Goal: Communication & Community: Answer question/provide support

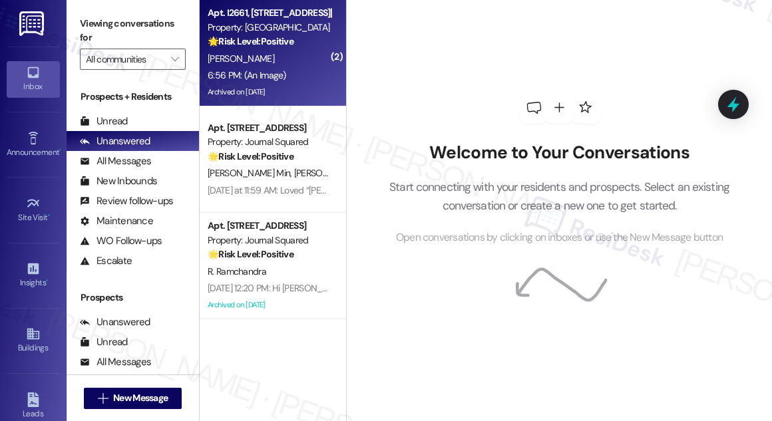
click at [280, 64] on div "[PERSON_NAME]" at bounding box center [269, 59] width 126 height 17
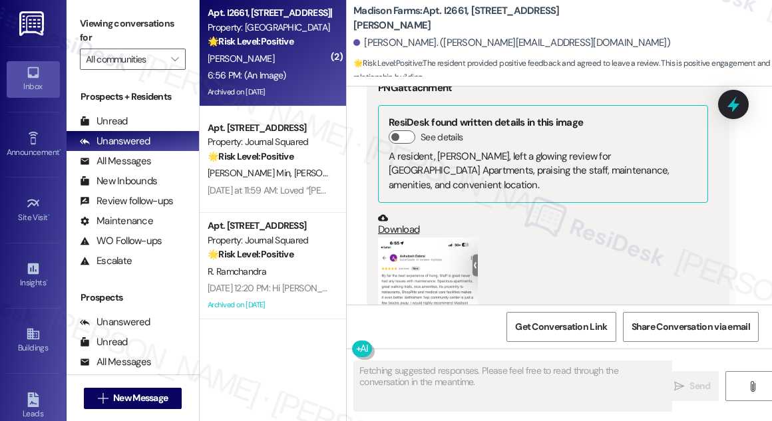
scroll to position [1732, 0]
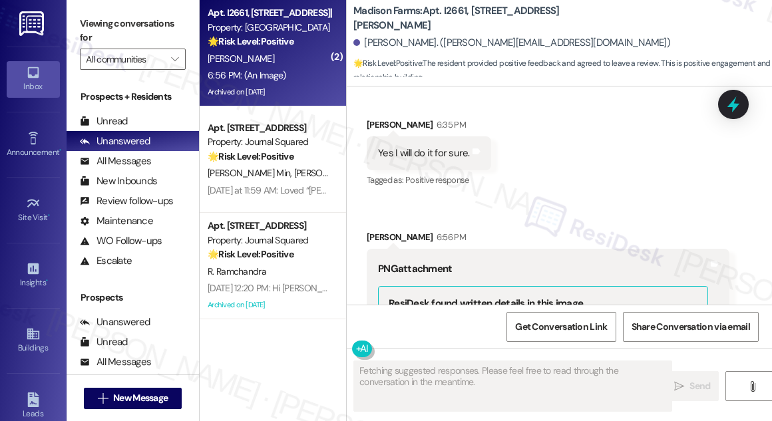
click at [447, 160] on div "Yes I will do it for sure." at bounding box center [424, 153] width 92 height 14
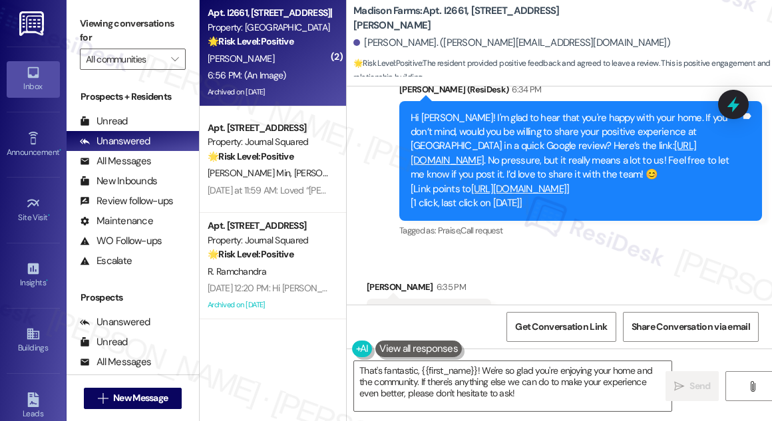
scroll to position [1550, 0]
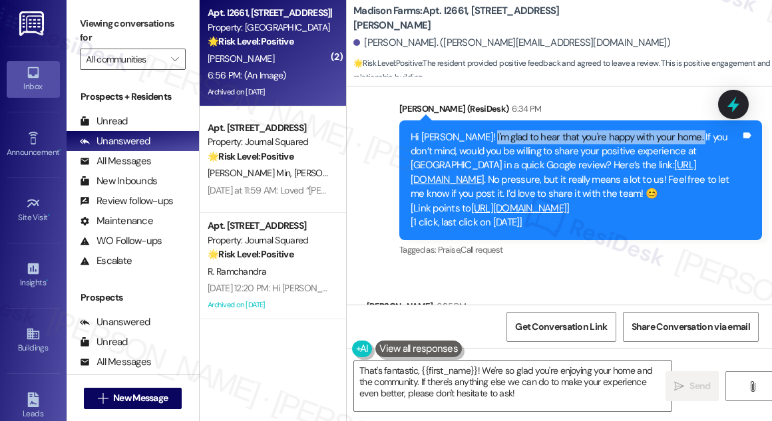
drag, startPoint x: 483, startPoint y: 129, endPoint x: 686, endPoint y: 144, distance: 204.2
click at [686, 144] on div "Hi [PERSON_NAME]! I'm glad to hear that you're happy with your home. If you don…" at bounding box center [576, 180] width 330 height 100
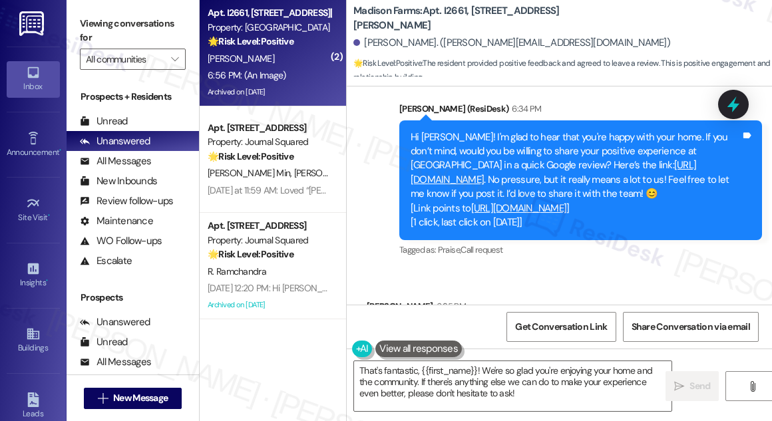
click at [475, 145] on div "Hi [PERSON_NAME]! I'm glad to hear that you're happy with your home. If you don…" at bounding box center [576, 180] width 330 height 100
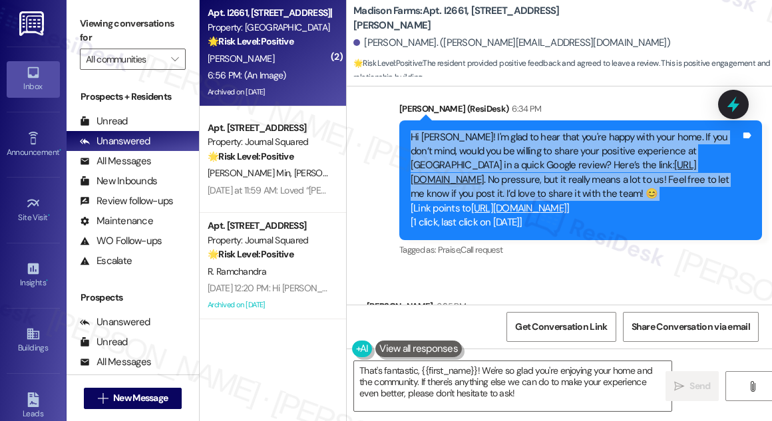
click at [475, 145] on div "Hi [PERSON_NAME]! I'm glad to hear that you're happy with your home. If you don…" at bounding box center [576, 180] width 330 height 100
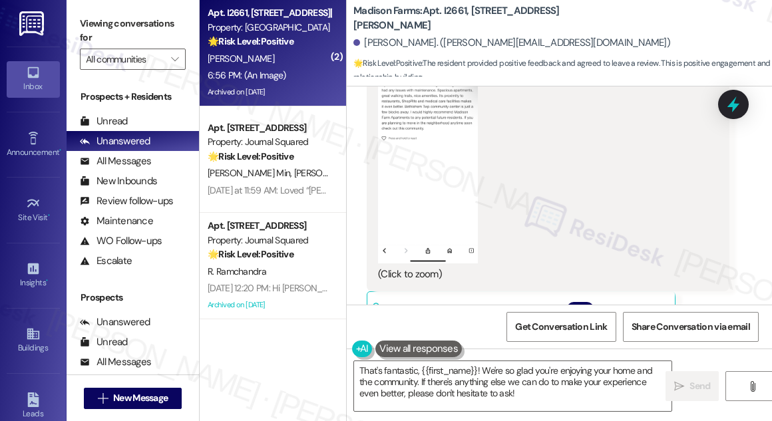
scroll to position [2034, 0]
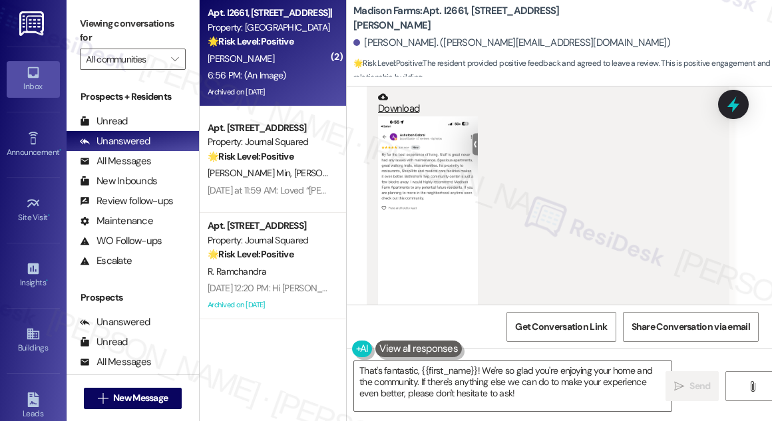
click at [427, 198] on button "Zoom image" at bounding box center [428, 224] width 100 height 217
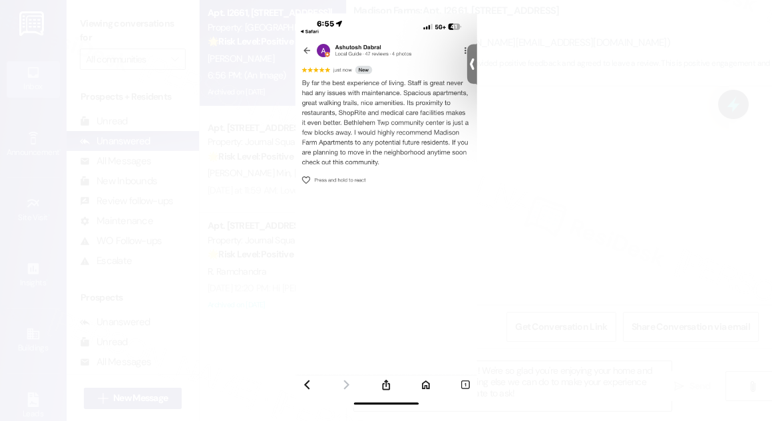
click at [552, 163] on button "Unzoom image" at bounding box center [386, 210] width 772 height 421
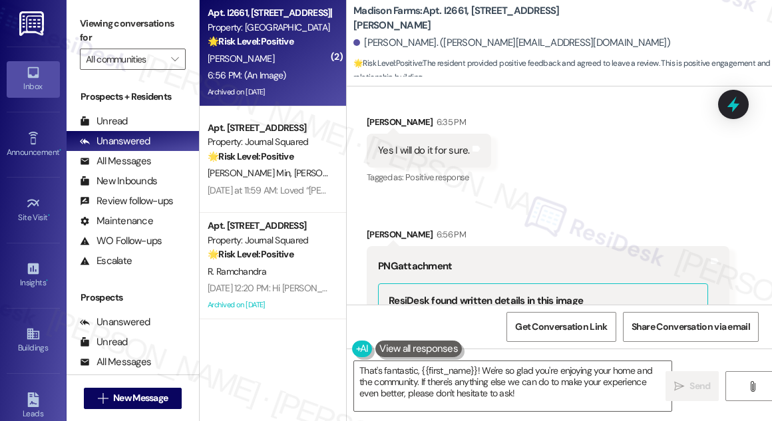
scroll to position [1550, 0]
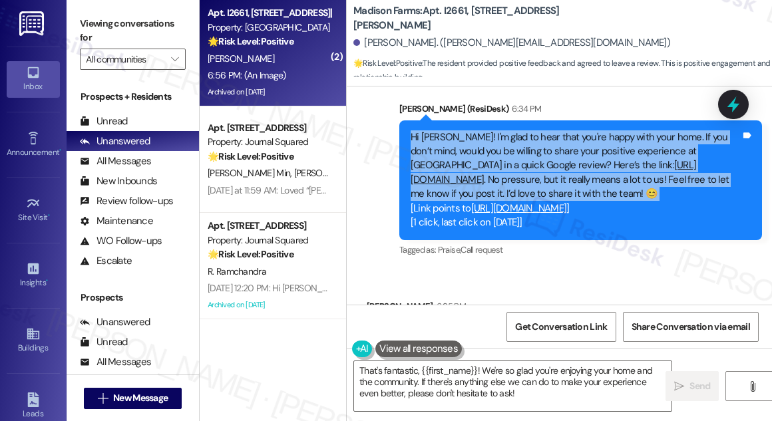
click at [564, 180] on link "[URL][DOMAIN_NAME]" at bounding box center [554, 171] width 286 height 27
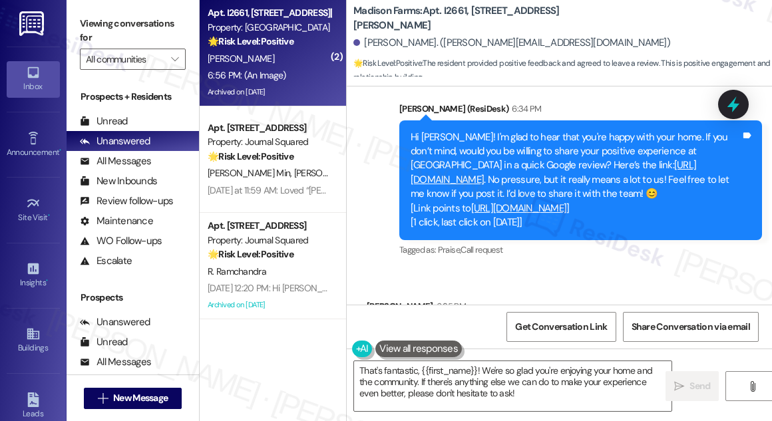
click at [539, 103] on div "[PERSON_NAME] (ResiDesk) 6:34 PM" at bounding box center [580, 111] width 363 height 19
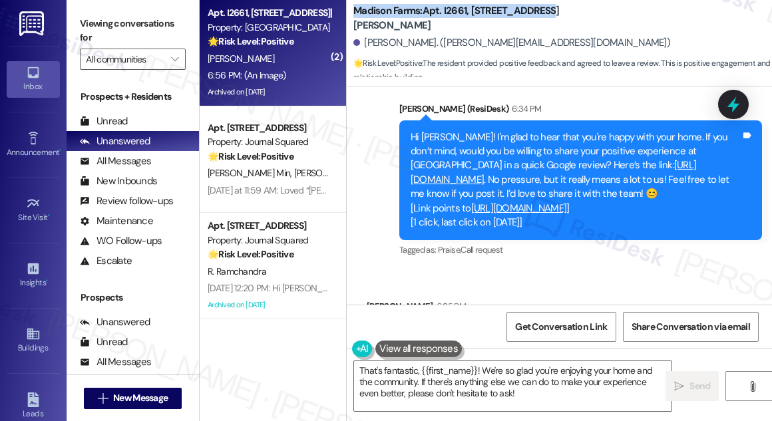
drag, startPoint x: 547, startPoint y: 21, endPoint x: 355, endPoint y: 17, distance: 191.1
click at [355, 17] on div "Madison Farms: Apt. I2661, [STREET_ADDRESS][PERSON_NAME]" at bounding box center [486, 18] width 266 height 17
copy b "Madison Farms: Apt. I2661, [STREET_ADDRESS][PERSON_NAME]"
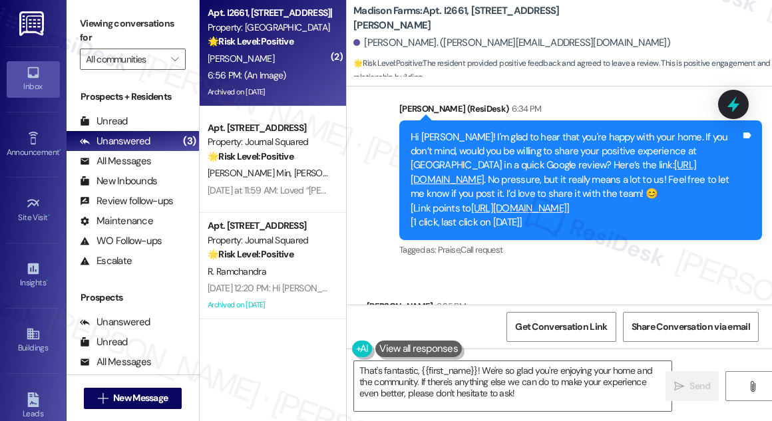
click at [131, 26] on label "Viewing conversations for" at bounding box center [133, 30] width 106 height 35
click at [390, 40] on div "[PERSON_NAME]. ([PERSON_NAME][EMAIL_ADDRESS][DOMAIN_NAME])" at bounding box center [511, 43] width 317 height 14
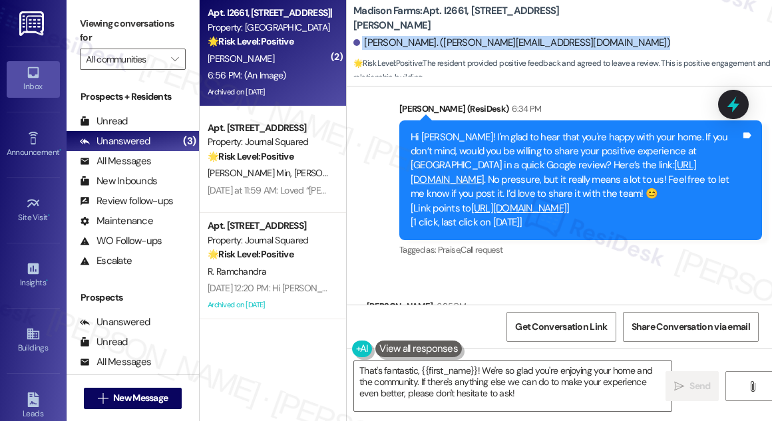
click at [390, 40] on div "[PERSON_NAME]. ([PERSON_NAME][EMAIL_ADDRESS][DOMAIN_NAME])" at bounding box center [511, 43] width 317 height 14
copy div "[PERSON_NAME]. ([PERSON_NAME][EMAIL_ADDRESS][DOMAIN_NAME])"
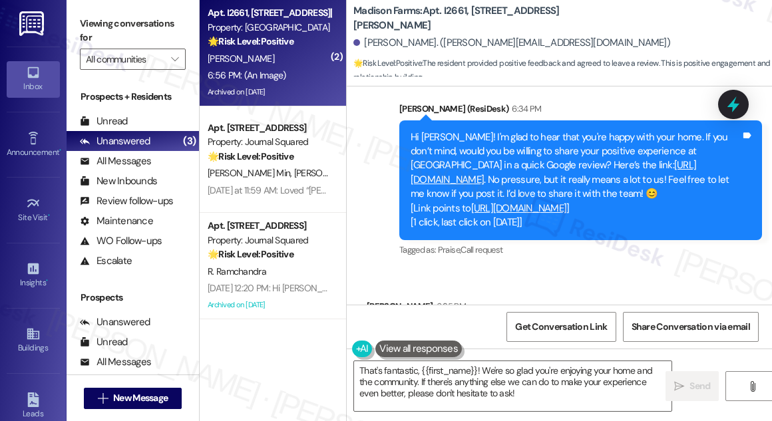
click at [163, 17] on label "Viewing conversations for" at bounding box center [133, 30] width 106 height 35
click at [568, 333] on span "Get Conversation Link" at bounding box center [561, 327] width 92 height 14
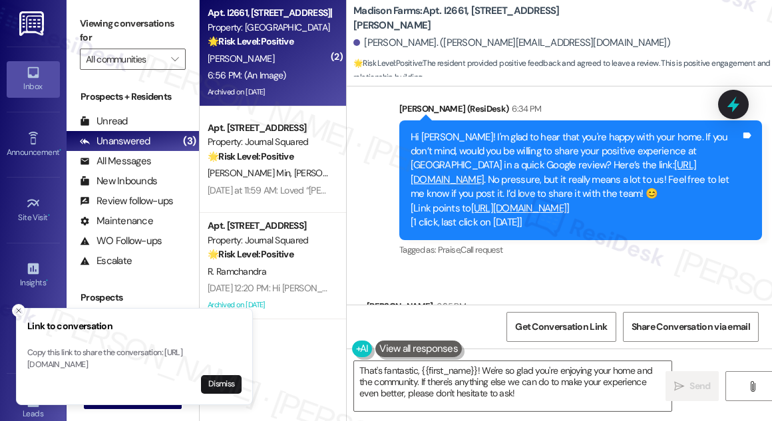
click at [149, 33] on label "Viewing conversations for" at bounding box center [133, 30] width 106 height 35
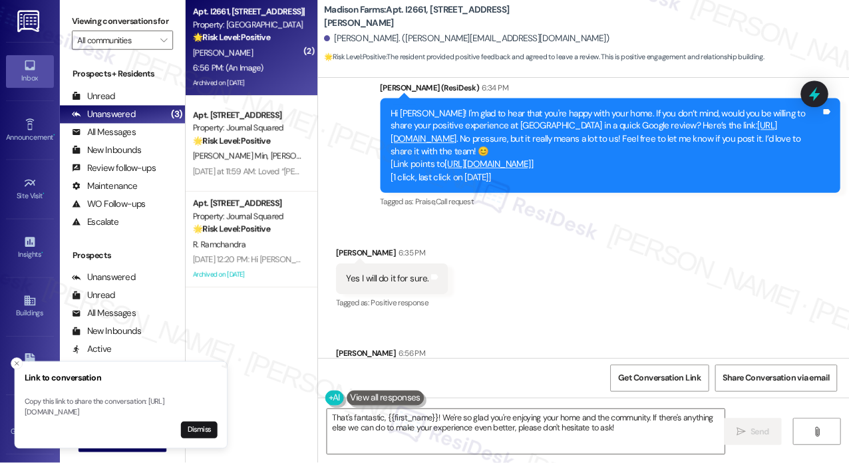
scroll to position [1436, 0]
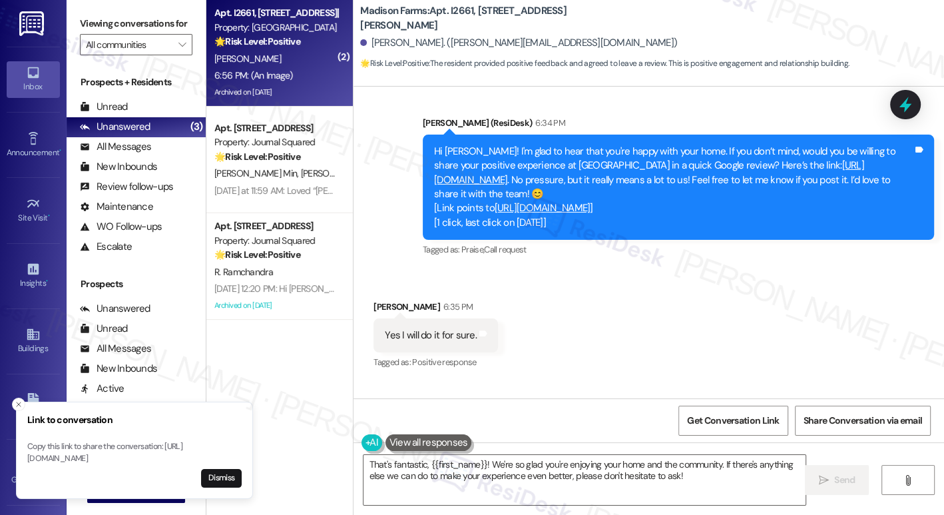
click at [160, 15] on label "Viewing conversations for" at bounding box center [136, 23] width 112 height 21
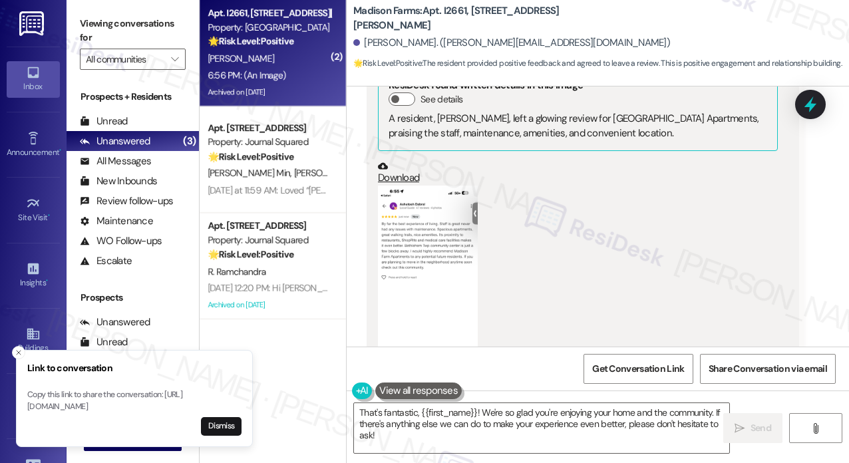
scroll to position [1799, 0]
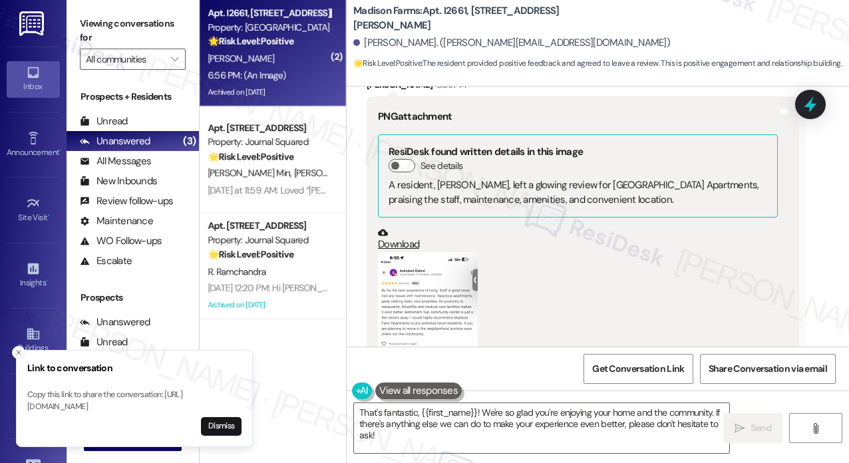
click at [213, 421] on button "Dismiss" at bounding box center [221, 426] width 41 height 19
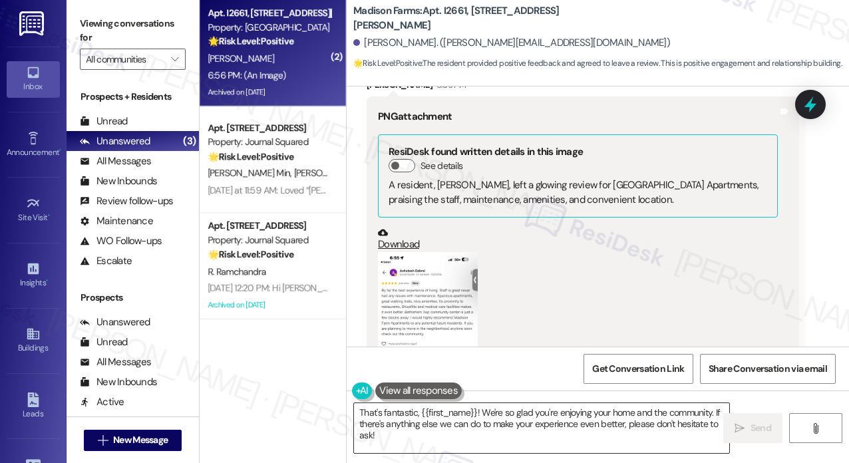
click at [517, 413] on textarea "That's fantastic, {{first_name}}! We're so glad you're enjoying your home and t…" at bounding box center [541, 428] width 375 height 50
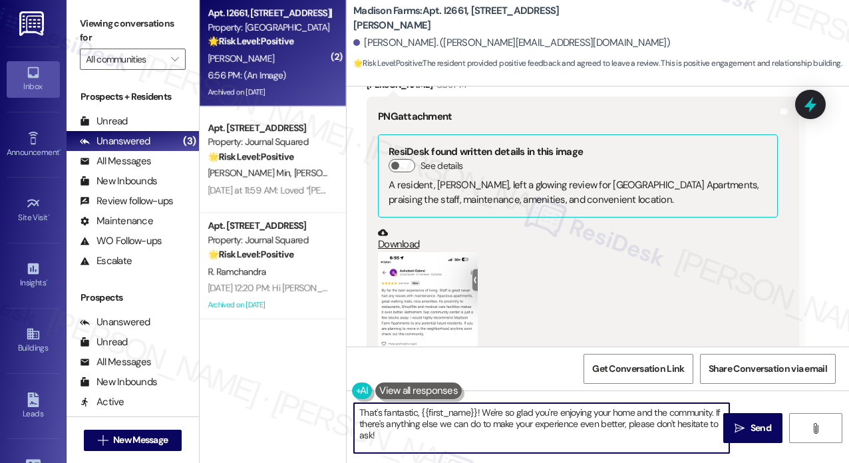
click at [517, 413] on textarea "That's fantastic, {{first_name}}! We're so glad you're enjoying your home and t…" at bounding box center [541, 428] width 375 height 50
click at [485, 421] on textarea "That's fantastic, {{first_name}}! We're so glad you're enjoying your home and t…" at bounding box center [541, 428] width 375 height 50
click at [456, 421] on textarea "That's fantastic, {{first_name}}! We're so glad you're enjoying your home and t…" at bounding box center [541, 428] width 375 height 50
drag, startPoint x: 406, startPoint y: 431, endPoint x: 360, endPoint y: 439, distance: 46.5
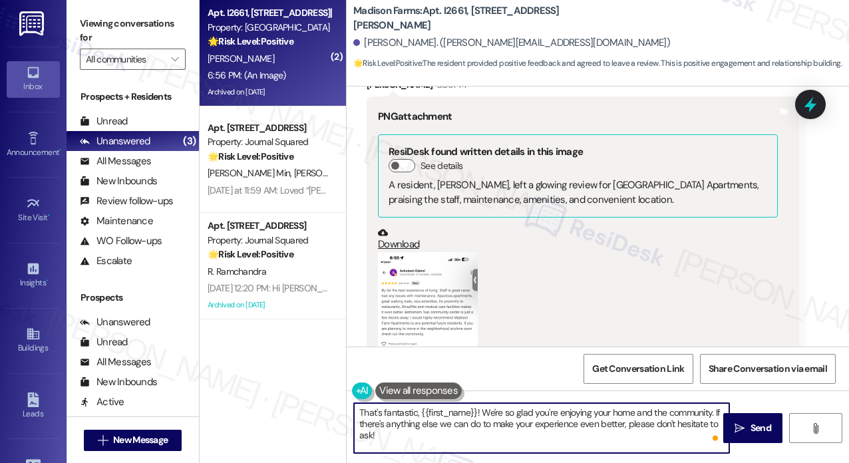
click at [360, 421] on textarea "That's fantastic, {{first_name}}! We're so glad you're enjoying your home and t…" at bounding box center [541, 428] width 375 height 50
drag, startPoint x: 418, startPoint y: 411, endPoint x: 311, endPoint y: 406, distance: 107.3
click at [311, 406] on div "( 2 ) Apt. I2661, [STREET_ADDRESS][PERSON_NAME] Property: Madison Farms 🌟 Risk …" at bounding box center [525, 231] width 650 height 463
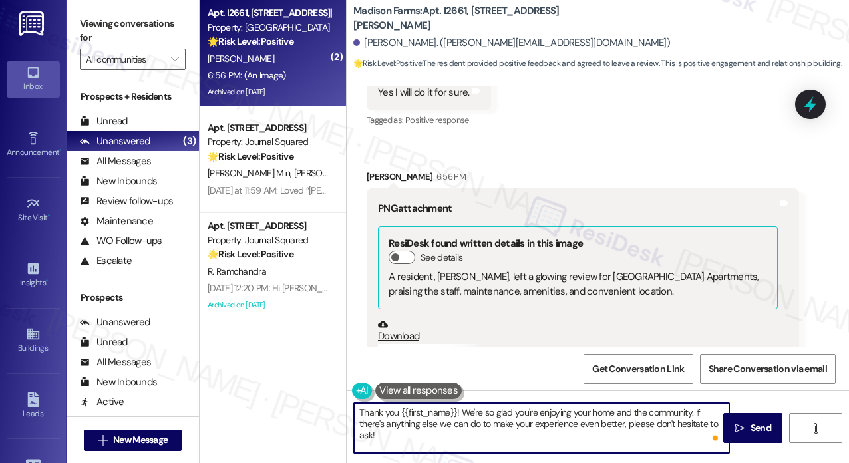
scroll to position [1532, 0]
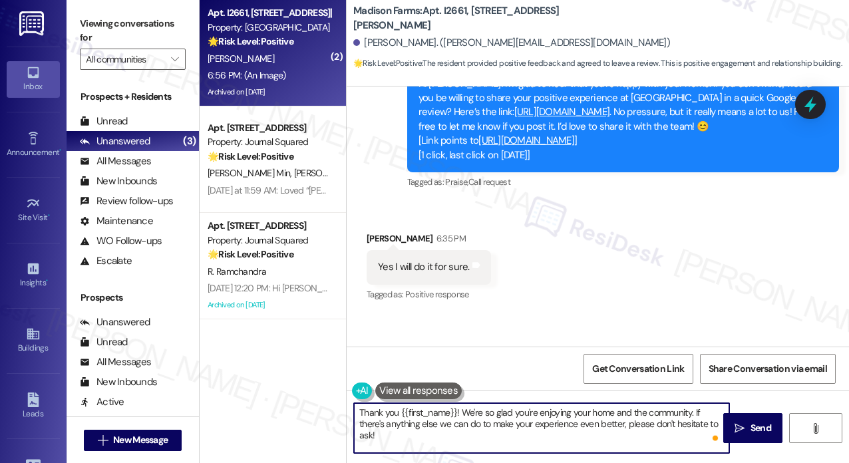
type textarea "Thank you {{first_name}}! We're so glad you're enjoying your home and the commu…"
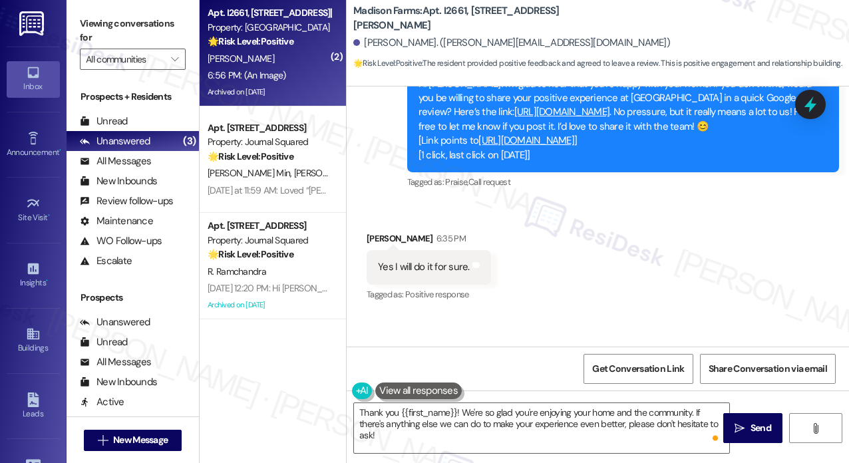
click at [433, 395] on button at bounding box center [418, 391] width 87 height 17
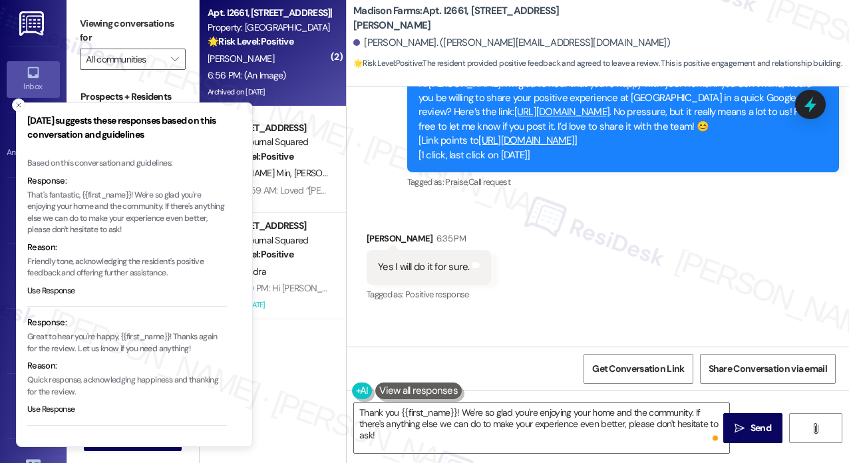
click at [152, 207] on p "That's fantastic, {{first_name}}! We're so glad you're enjoying your home and t…" at bounding box center [127, 213] width 200 height 47
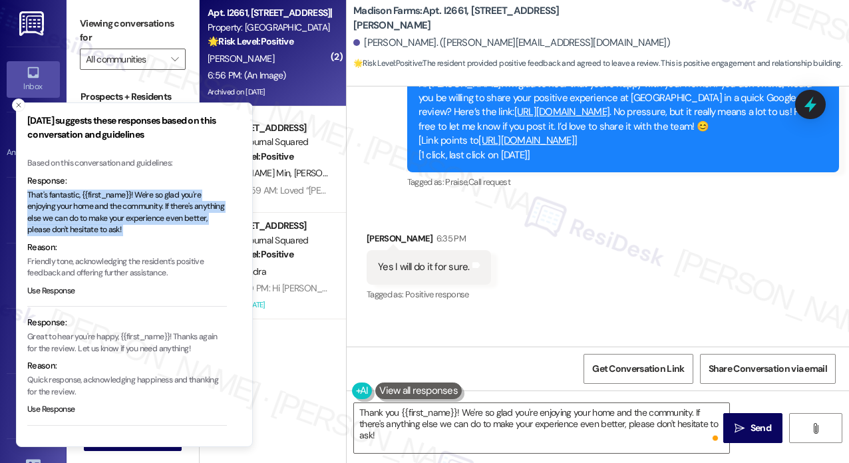
click at [152, 207] on p "That's fantastic, {{first_name}}! We're so glad you're enjoying your home and t…" at bounding box center [127, 213] width 200 height 47
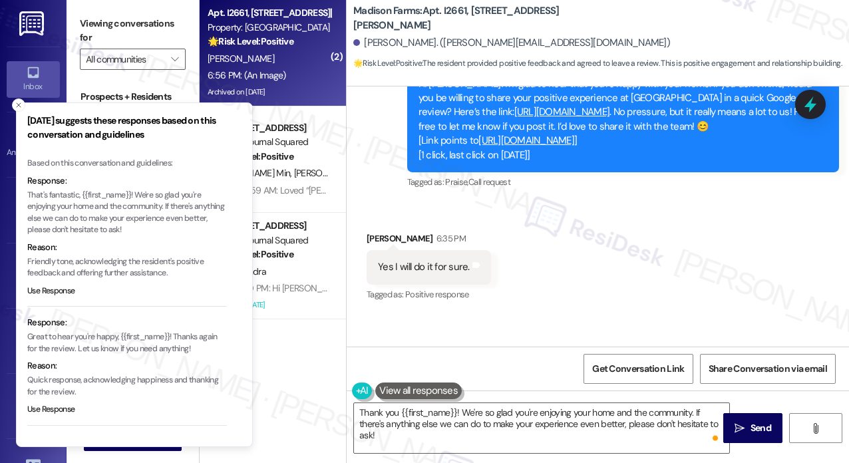
click at [141, 341] on p "Great to hear you're happy, {{first_name}}! Thanks again for the review. Let us…" at bounding box center [127, 342] width 200 height 23
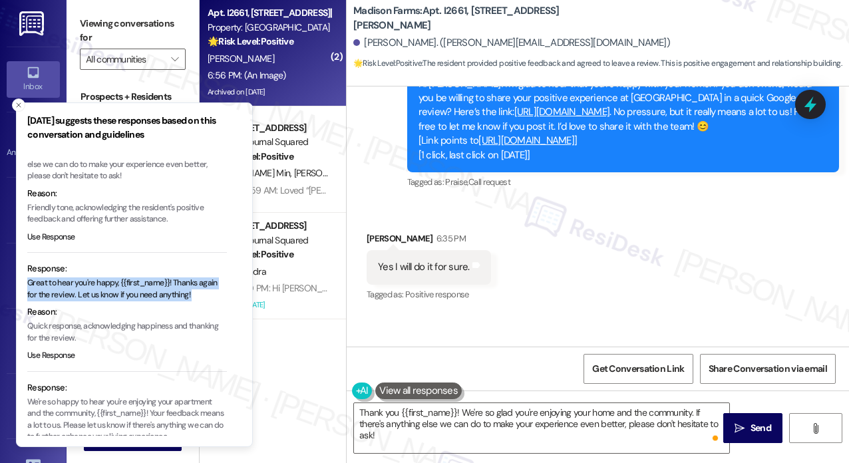
scroll to position [130, 0]
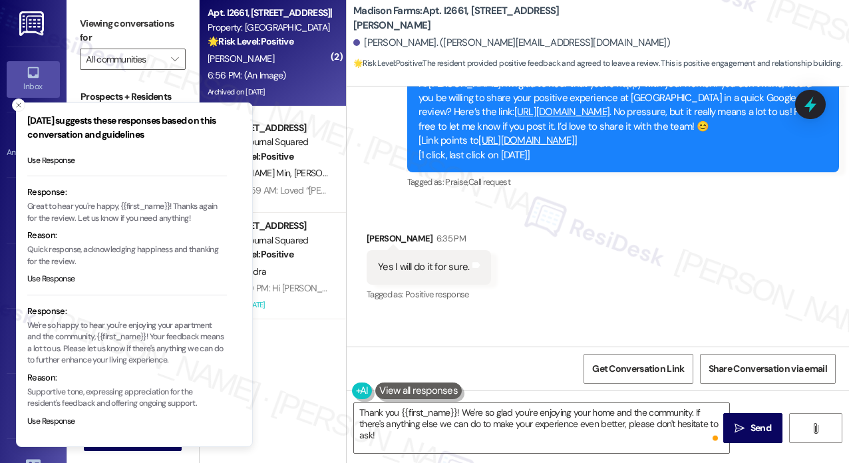
click at [109, 337] on p "We're so happy to hear you're enjoying your apartment and the community, {{firs…" at bounding box center [127, 343] width 200 height 47
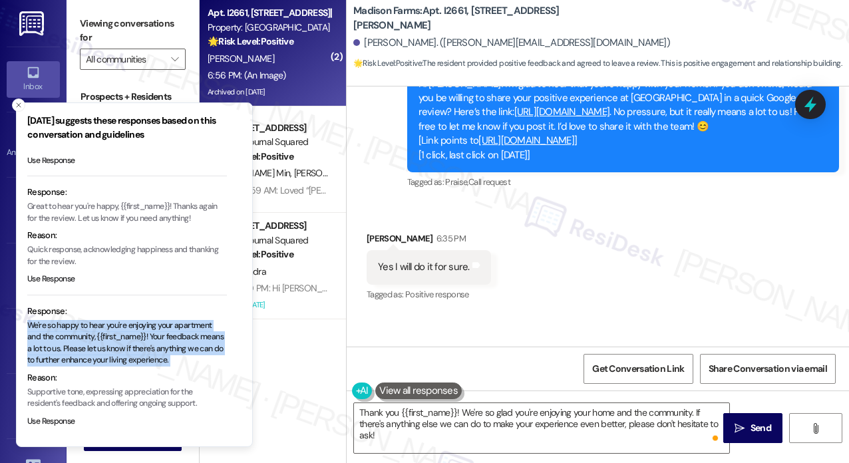
click at [109, 337] on p "We're so happy to hear you're enjoying your apartment and the community, {{firs…" at bounding box center [127, 343] width 200 height 47
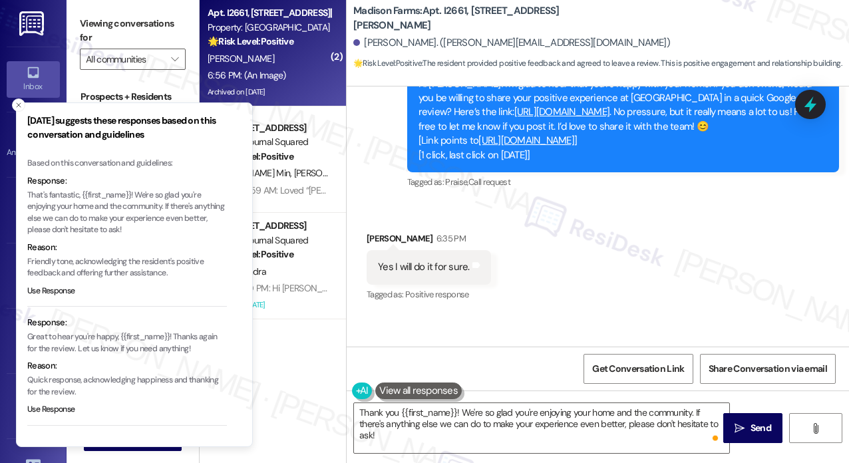
click at [93, 335] on p "Great to hear you're happy, {{first_name}}! Thanks again for the review. Let us…" at bounding box center [127, 342] width 200 height 23
click at [190, 356] on li "Response: Great to hear you're happy, {{first_name}}! Thanks again for the revi…" at bounding box center [127, 371] width 200 height 110
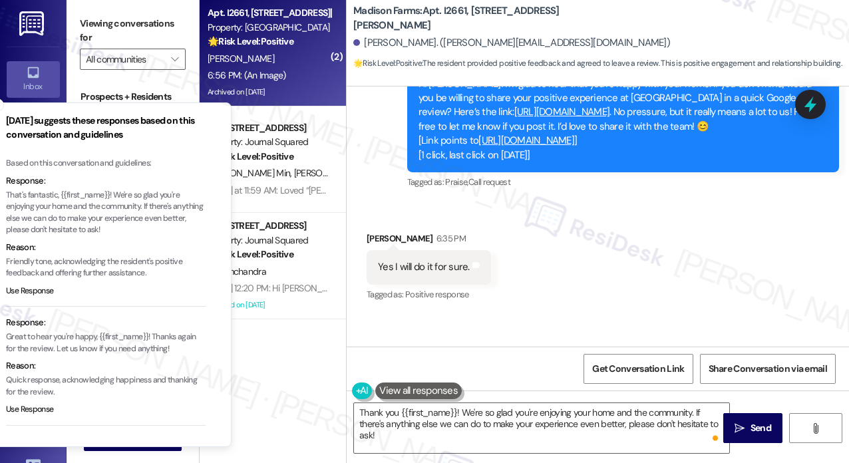
drag, startPoint x: 200, startPoint y: 349, endPoint x: 178, endPoint y: 339, distance: 23.5
click at [178, 339] on p "Great to hear you're happy, {{first_name}}! Thanks again for the review. Let us…" at bounding box center [106, 342] width 200 height 23
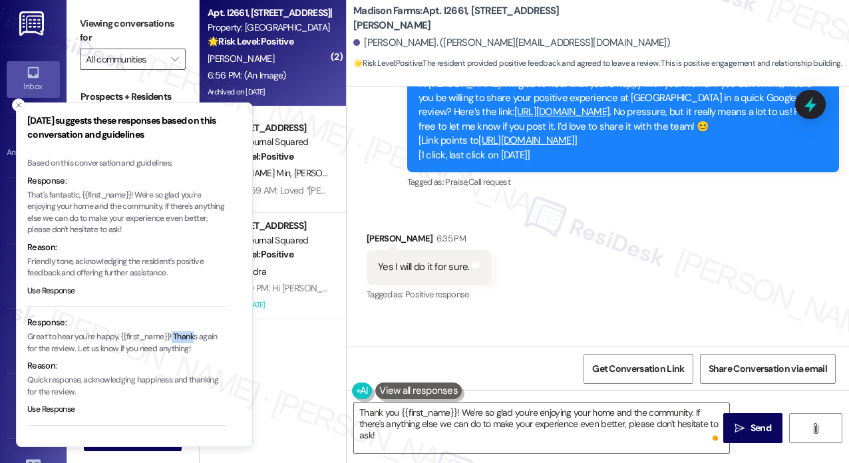
drag, startPoint x: 173, startPoint y: 335, endPoint x: 197, endPoint y: 341, distance: 24.7
click at [197, 341] on p "Great to hear you're happy, {{first_name}}! Thanks again for the review. Let us…" at bounding box center [127, 342] width 200 height 23
click at [188, 345] on p "Great to hear you're happy, {{first_name}}! Thanks again for the review. Let us…" at bounding box center [127, 342] width 200 height 23
click at [194, 345] on p "Great to hear you're happy, {{first_name}}! Thanks again for the review. Let us…" at bounding box center [127, 342] width 200 height 23
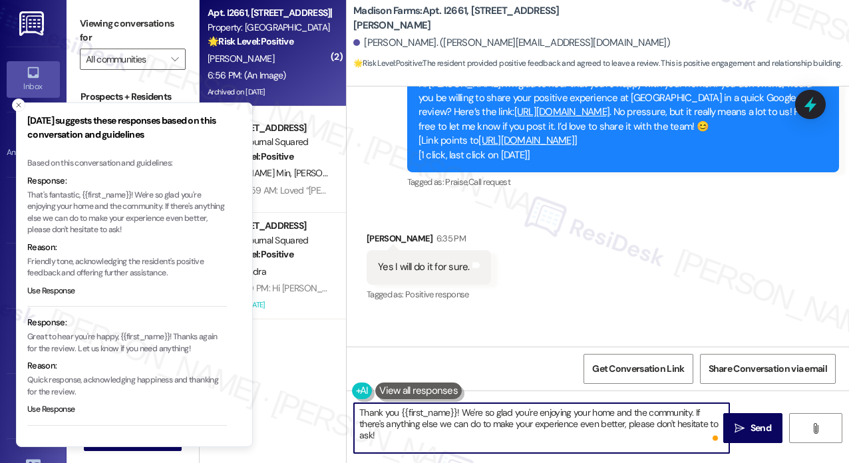
drag, startPoint x: 458, startPoint y: 412, endPoint x: 402, endPoint y: 409, distance: 56.0
click at [402, 409] on textarea "Thank you {{first_name}}! We're so glad you're enjoying your home and the commu…" at bounding box center [541, 428] width 375 height 50
click at [495, 421] on textarea "Thank you for the review! We're so glad you're enjoying your home and the commu…" at bounding box center [541, 428] width 375 height 50
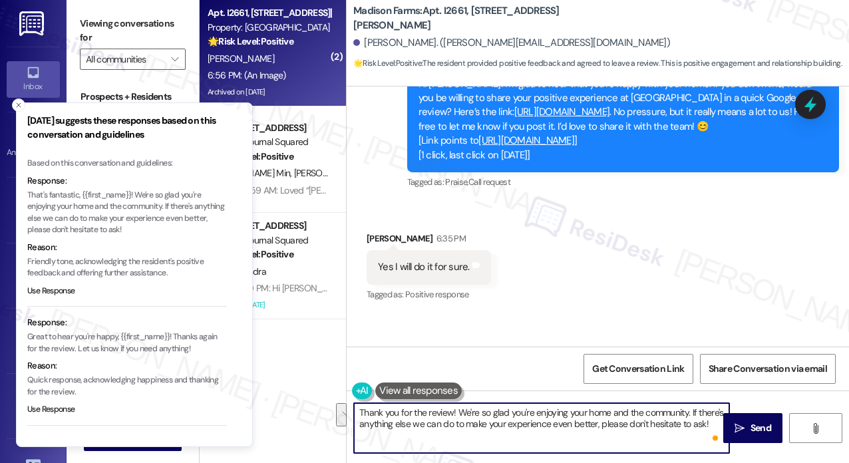
click at [698, 421] on textarea "Thank you for the review! We're so glad you're enjoying your home and the commu…" at bounding box center [541, 428] width 375 height 50
drag, startPoint x: 708, startPoint y: 421, endPoint x: 691, endPoint y: 424, distance: 17.6
click at [691, 421] on textarea "Thank you for the review! We're so glad you're enjoying your home and the commu…" at bounding box center [541, 428] width 375 height 50
click at [19, 105] on line "Close toast" at bounding box center [19, 105] width 4 height 4
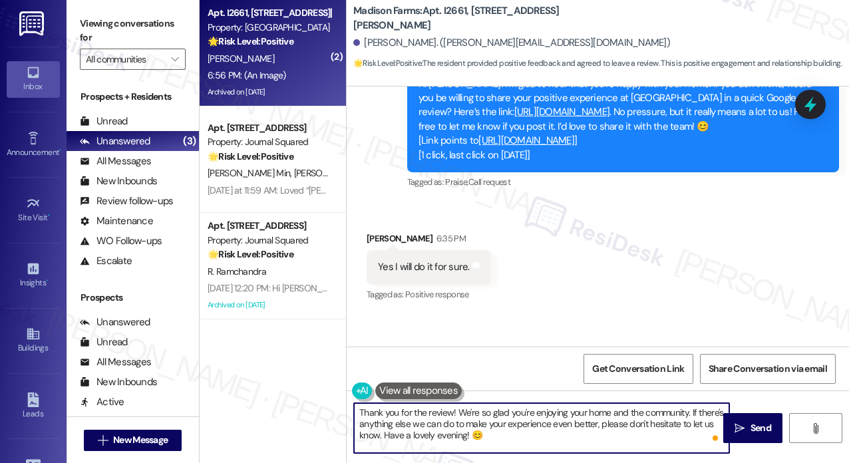
click at [509, 421] on textarea "Thank you for the review! We're so glad you're enjoying your home and the commu…" at bounding box center [541, 428] width 375 height 50
click at [586, 421] on textarea "Thank you for the review! We're so glad you're enjoying your home and the commu…" at bounding box center [541, 428] width 375 height 50
drag, startPoint x: 460, startPoint y: 411, endPoint x: 692, endPoint y: 409, distance: 232.3
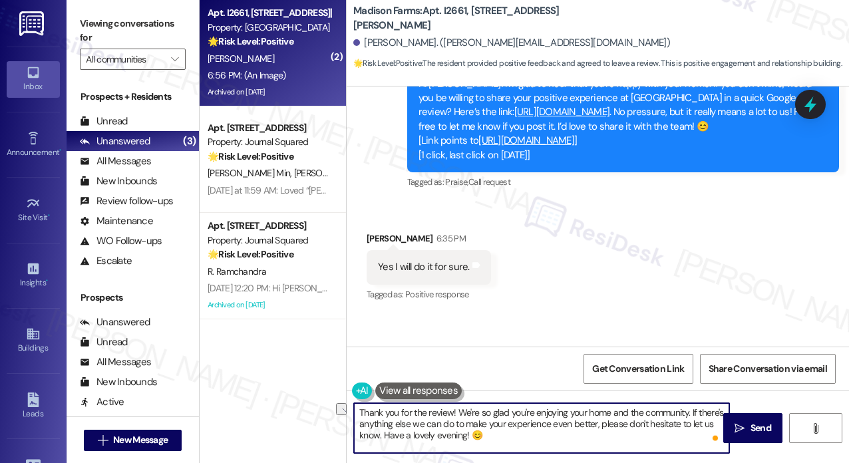
click at [692, 409] on textarea "Thank you for the review! We're so glad you're enjoying your home and the commu…" at bounding box center [541, 428] width 375 height 50
click at [554, 421] on textarea "Thank you for the review! If there's anything else we can do to make your exper…" at bounding box center [541, 428] width 375 height 50
click at [644, 421] on textarea "Thank you for the review! If there's anything else we can do to make your exper…" at bounding box center [541, 428] width 375 height 50
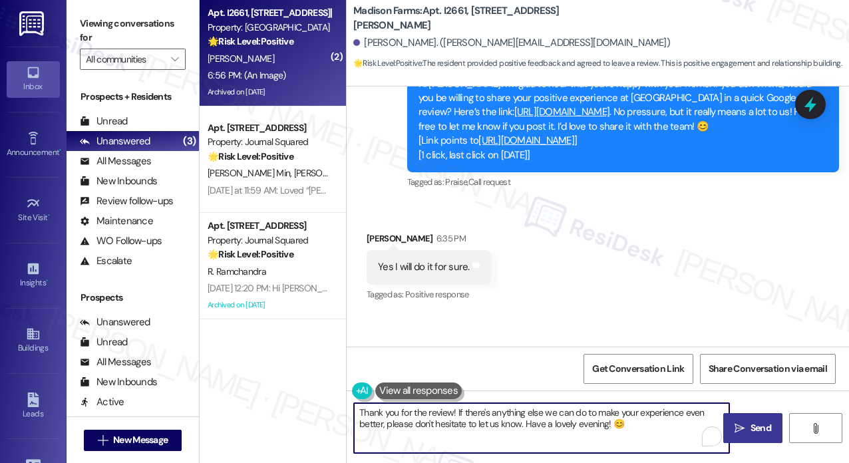
type textarea "Thank you for the review! If there's anything else we can do to make your exper…"
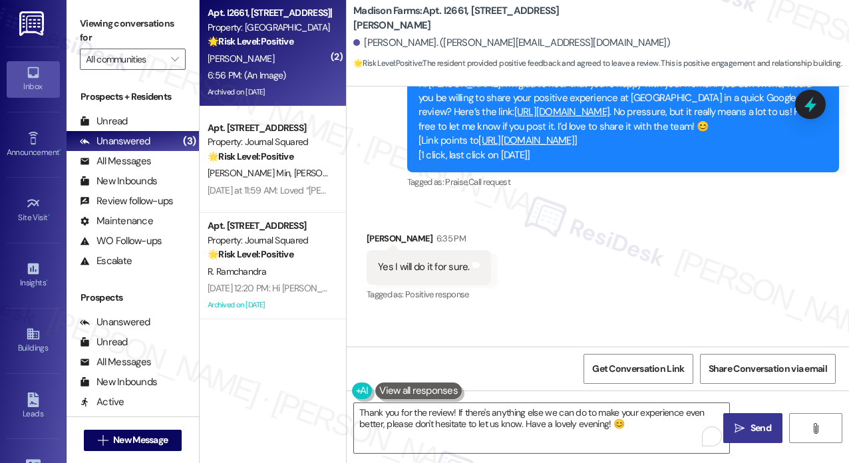
click at [769, 419] on button " Send" at bounding box center [753, 428] width 59 height 30
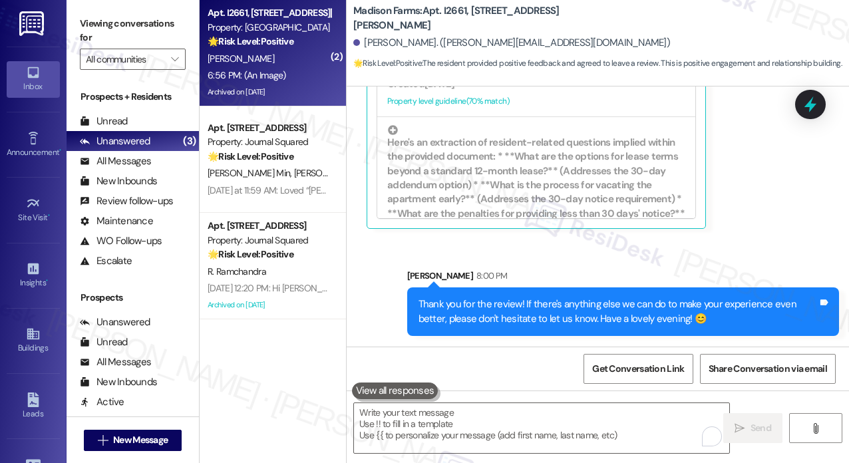
scroll to position [2305, 0]
click at [573, 303] on div "Thank you for the review! If there's anything else we can do to make your exper…" at bounding box center [619, 312] width 400 height 29
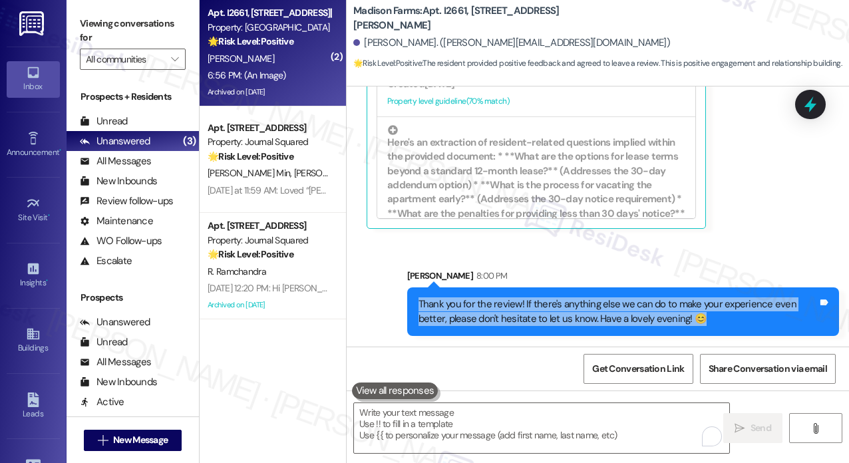
click at [573, 303] on div "Thank you for the review! If there's anything else we can do to make your exper…" at bounding box center [619, 312] width 400 height 29
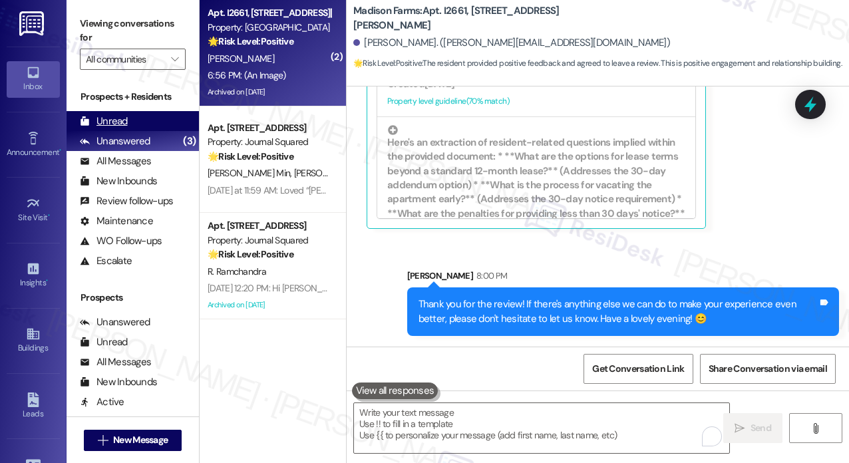
click at [136, 124] on div "Unread (0)" at bounding box center [133, 121] width 132 height 20
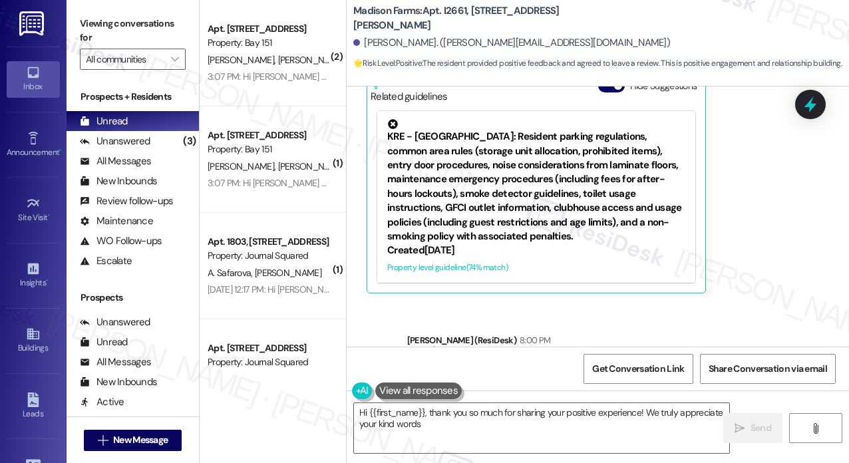
scroll to position [2197, 0]
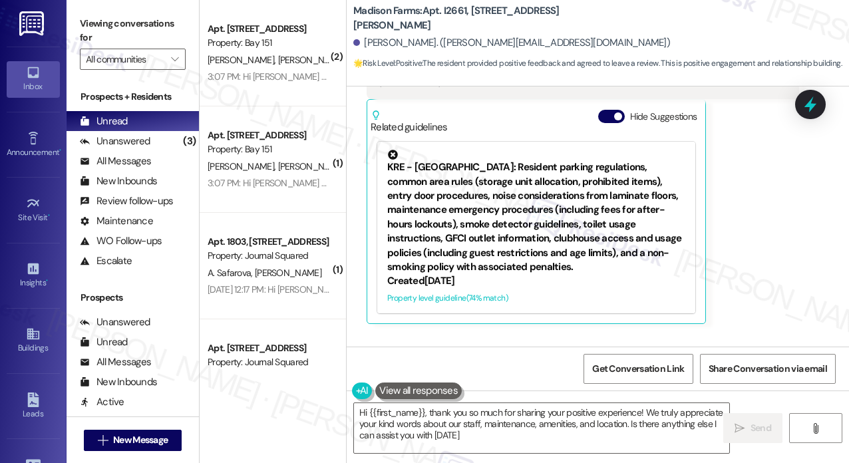
type textarea "Hi {{first_name}}, thank you so much for sharing your positive experience! We t…"
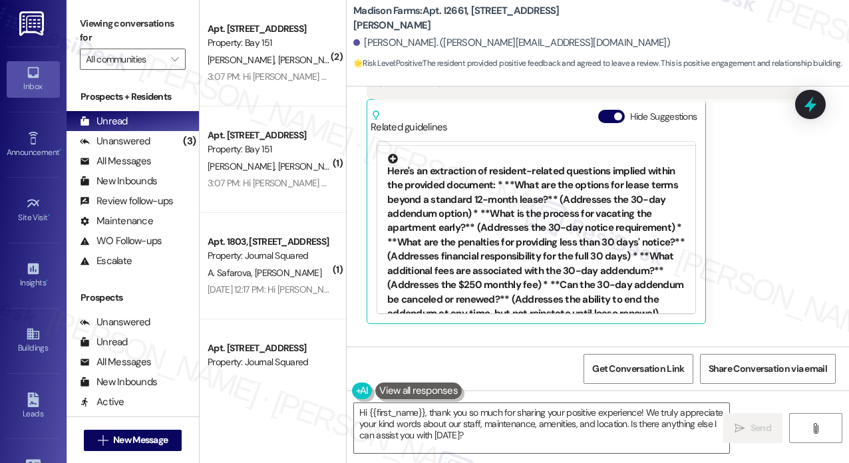
scroll to position [1132, 0]
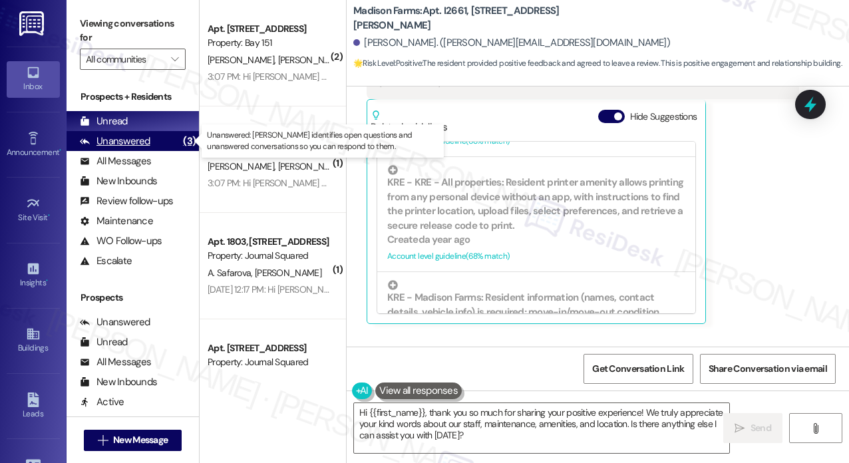
click at [153, 140] on div "Unanswered (3)" at bounding box center [133, 141] width 132 height 20
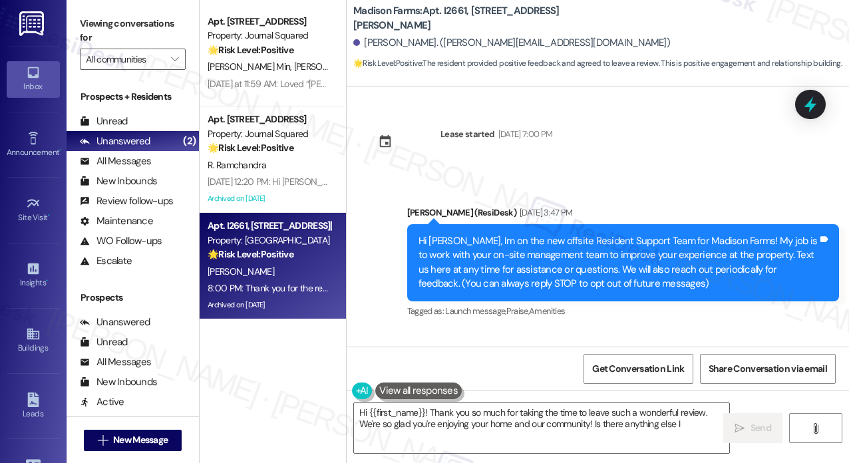
type textarea "Hi {{first_name}}! Thank you so much for taking the time to leave such a wonder…"
